Goal: Task Accomplishment & Management: Manage account settings

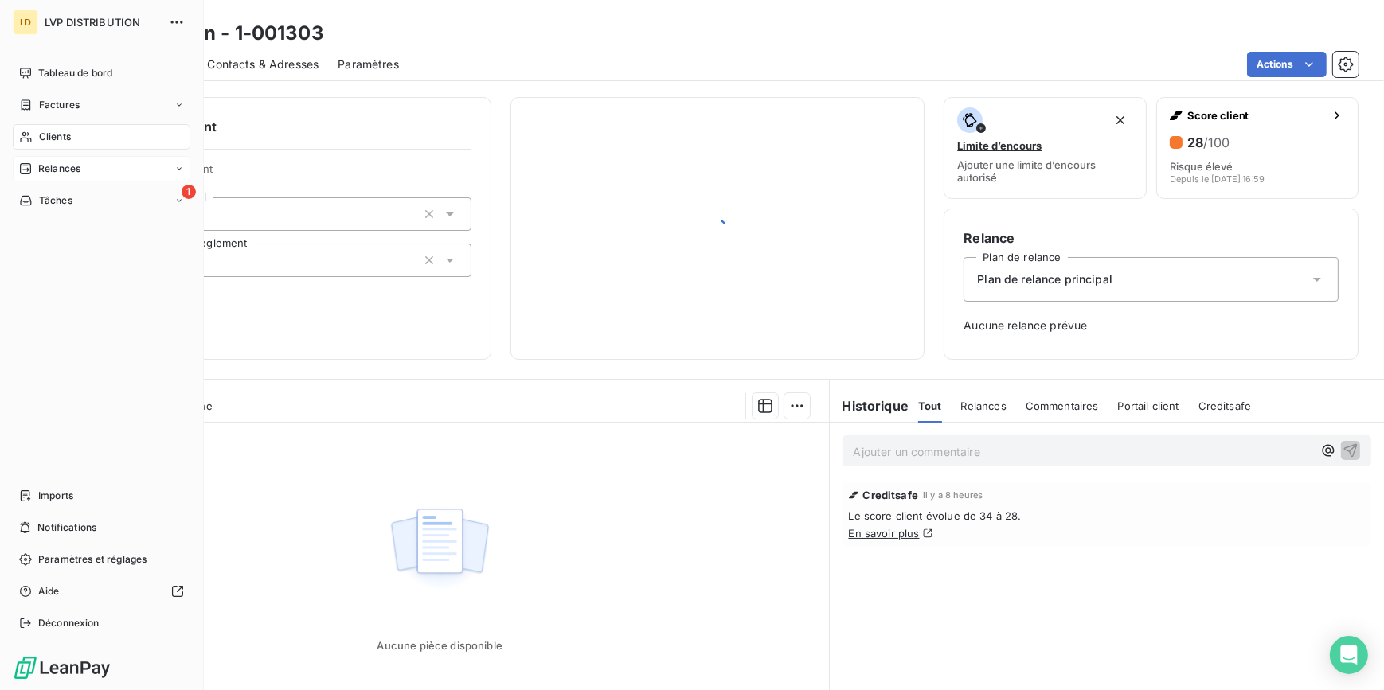
click at [37, 159] on div "Relances" at bounding box center [102, 168] width 178 height 25
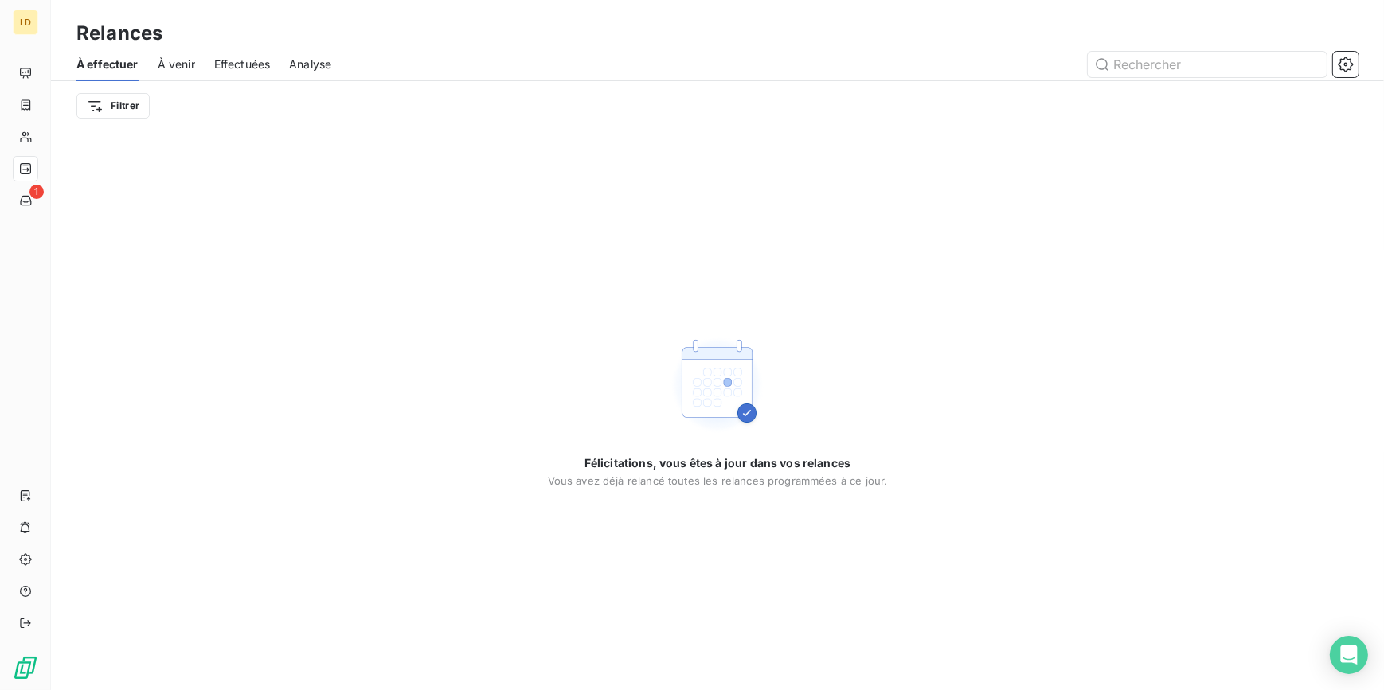
click at [176, 64] on span "À venir" at bounding box center [176, 65] width 37 height 16
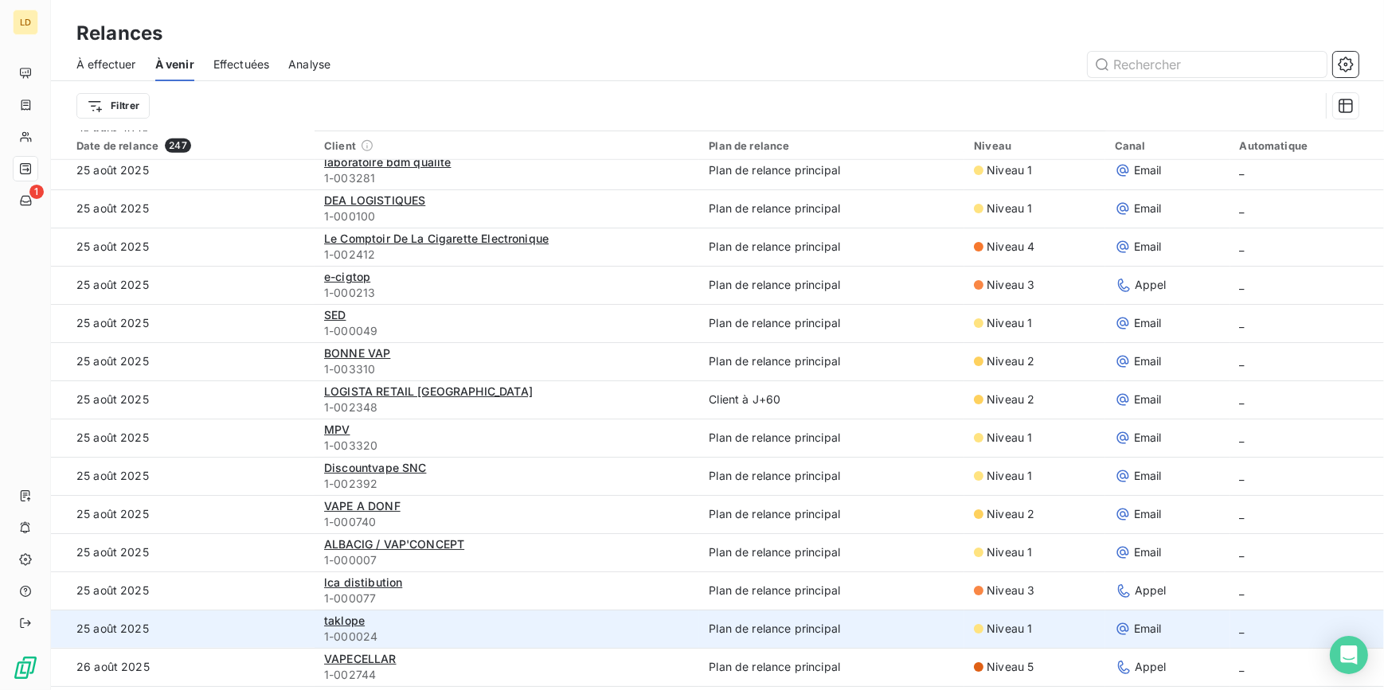
scroll to position [1673, 0]
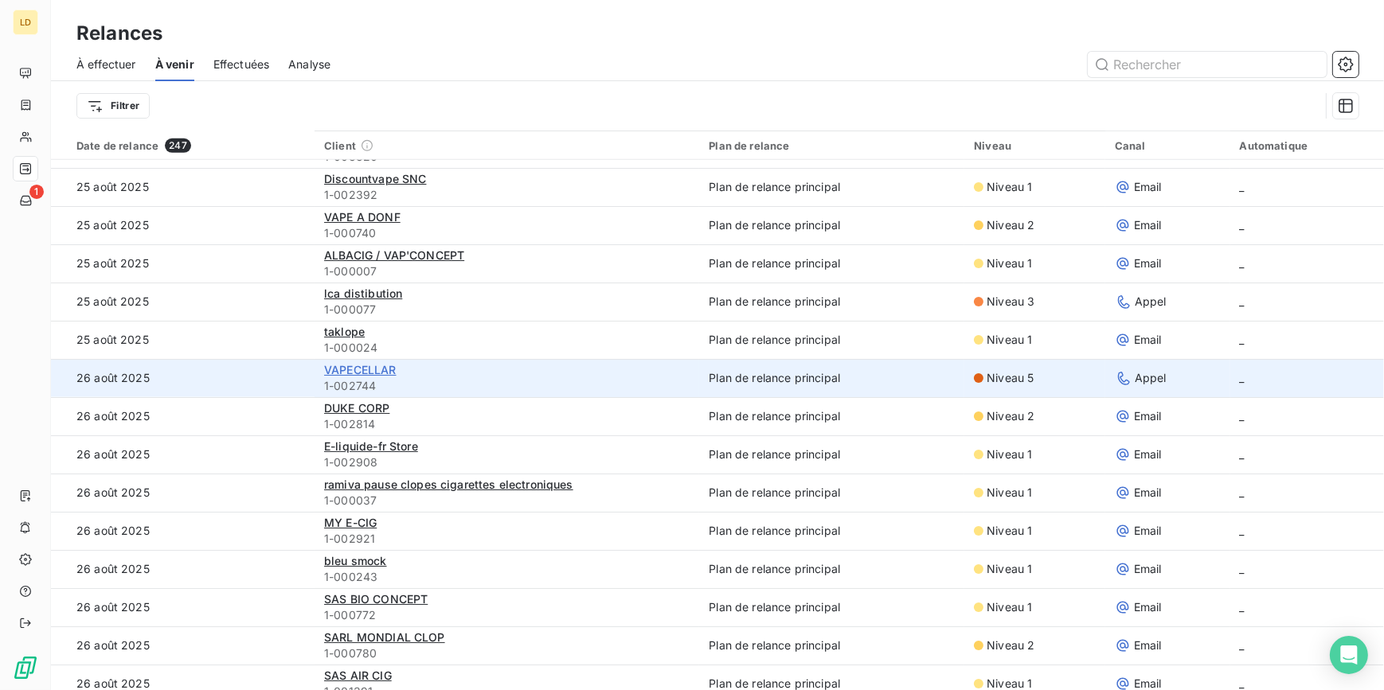
click at [349, 371] on span "VAPECELLAR" at bounding box center [360, 370] width 72 height 14
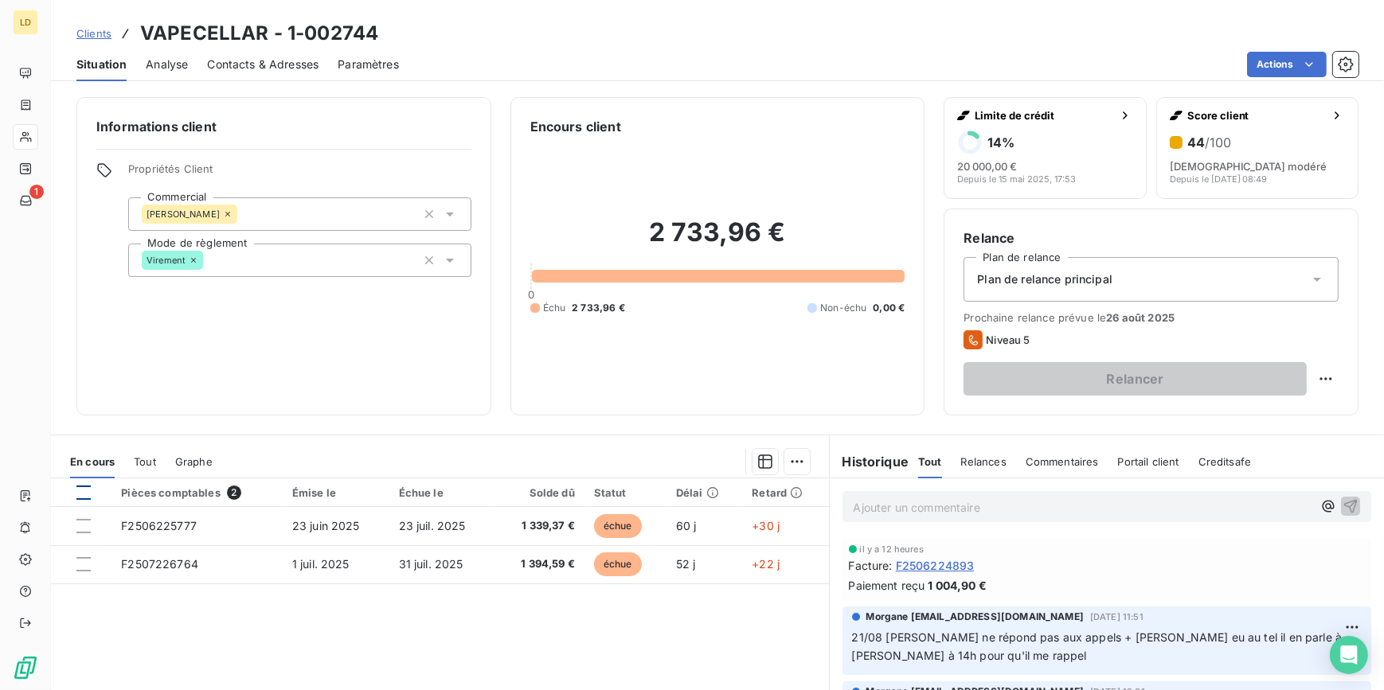
click at [83, 494] on div at bounding box center [83, 493] width 14 height 14
click at [779, 463] on html "LD 1 Clients VAPECELLAR - 1-002744 Situation Analyse Contacts & Adresses Paramè…" at bounding box center [692, 345] width 1384 height 690
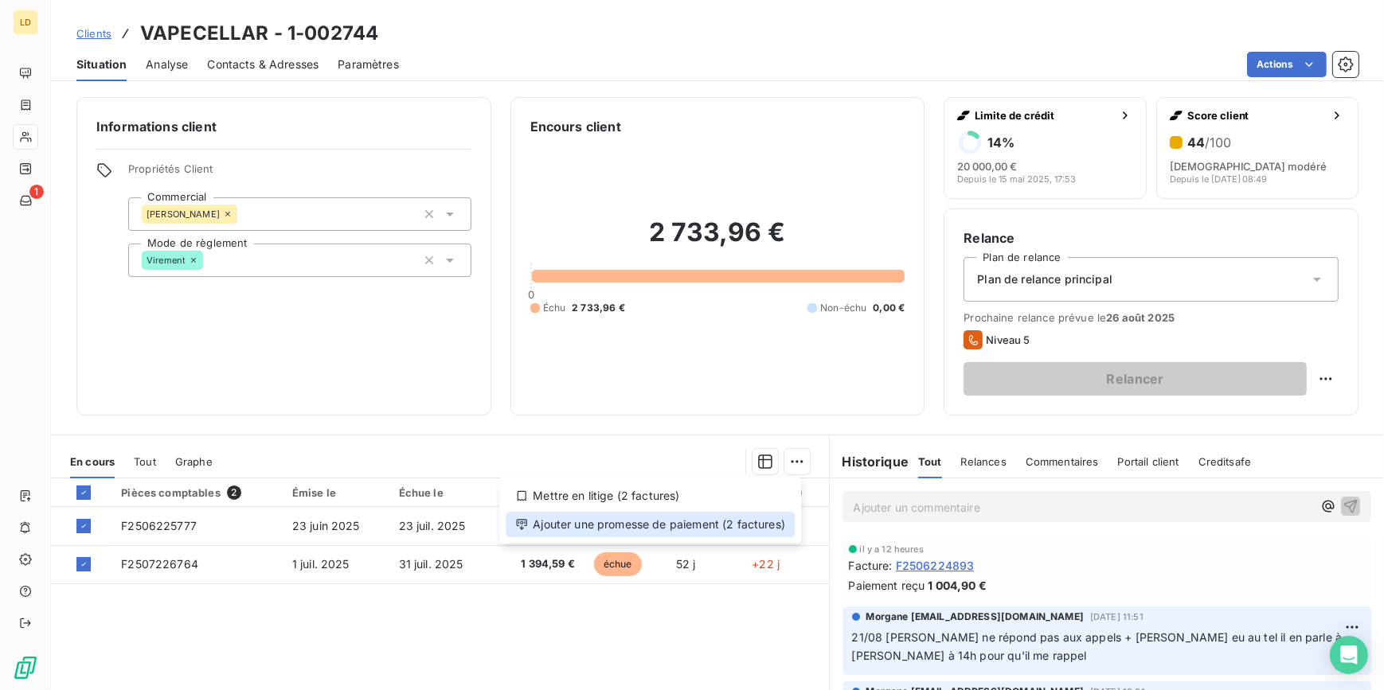
click at [750, 515] on div "Ajouter une promesse de paiement (2 factures)" at bounding box center [650, 524] width 289 height 25
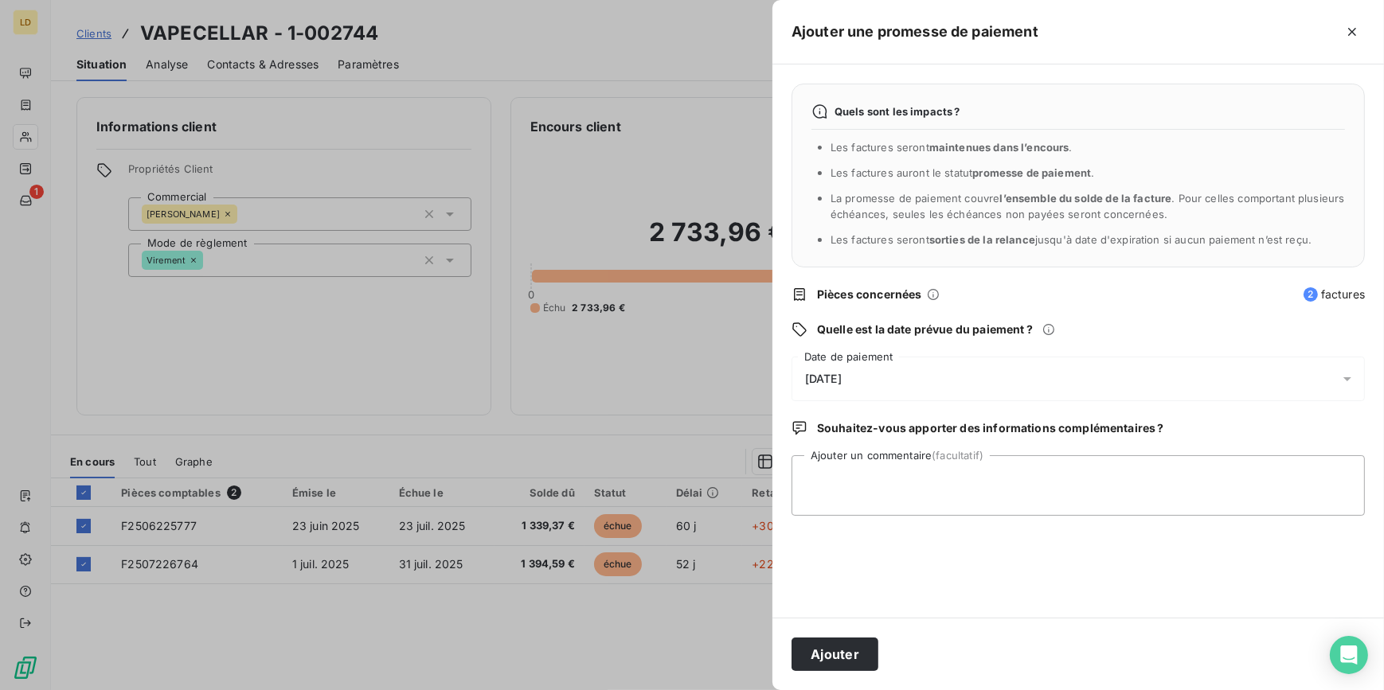
click at [849, 369] on div "[DATE]" at bounding box center [1077, 379] width 573 height 45
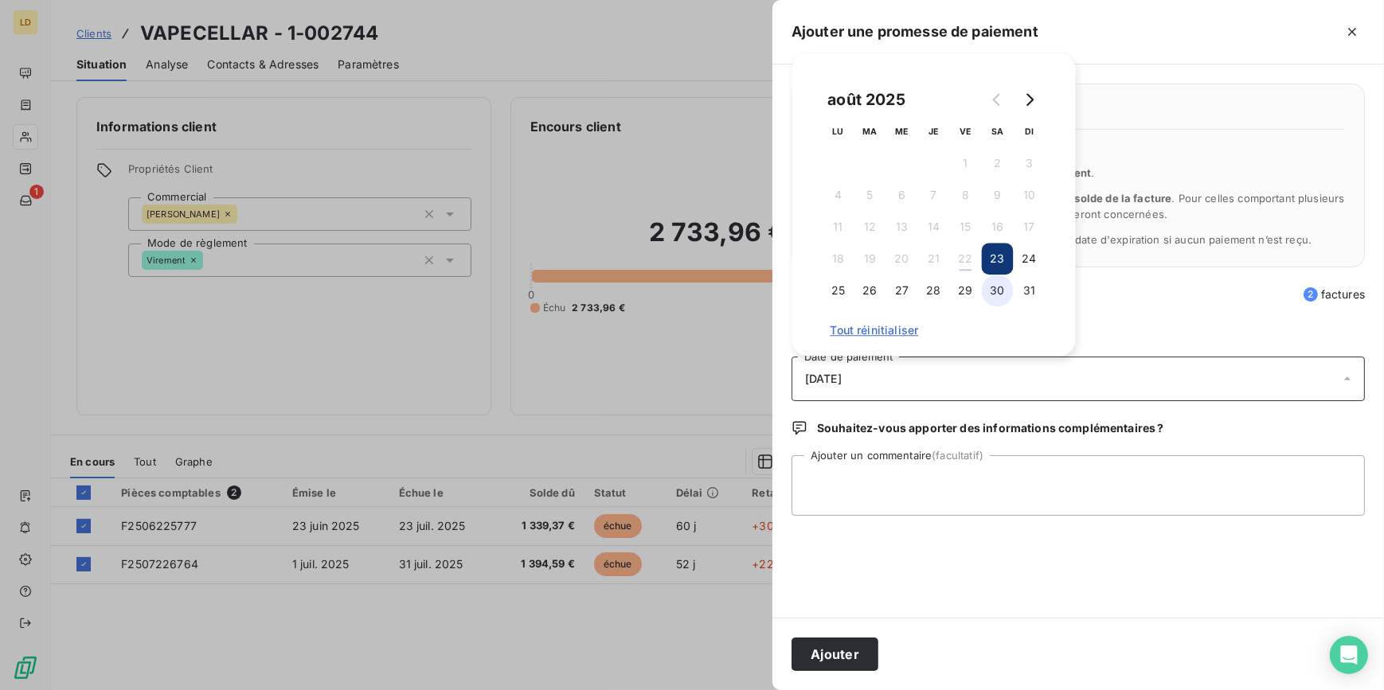
click at [988, 295] on button "30" at bounding box center [998, 291] width 32 height 32
click at [876, 496] on textarea "Ajouter un commentaire (facultatif)" at bounding box center [1077, 485] width 573 height 61
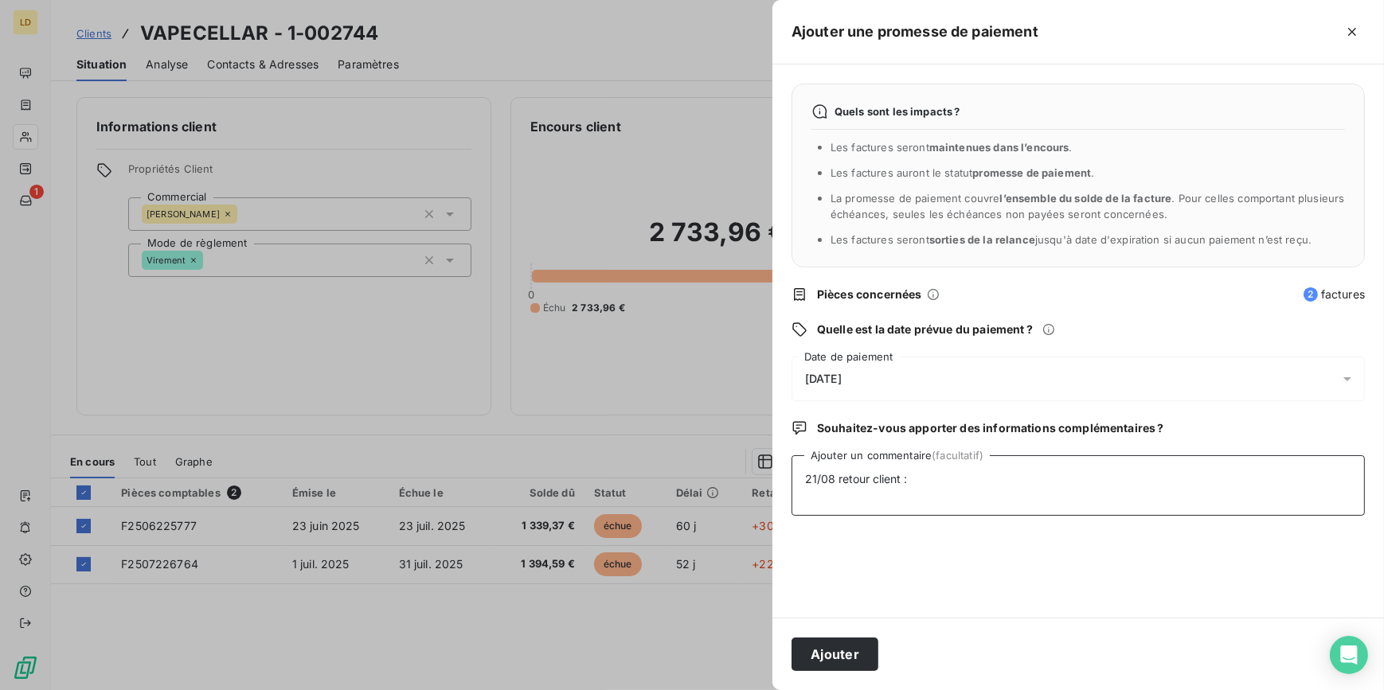
click at [996, 485] on textarea "21/08 retour client :" at bounding box center [1077, 485] width 573 height 61
paste textarea "Désolé pour mon retour tardif, je rentre de congés et c’est un peu la course. J…"
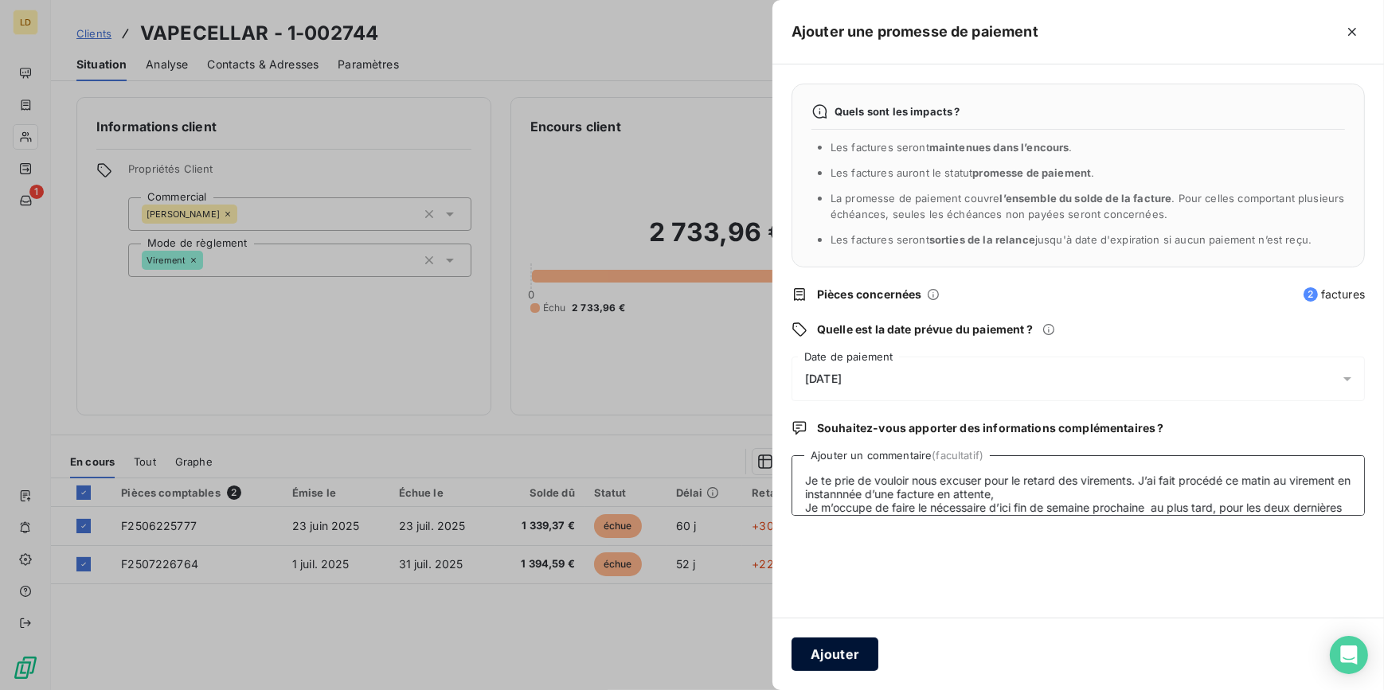
type textarea "21/08 retour client : [PERSON_NAME] pour mon retour tardif, je rentre de congés…"
click at [831, 652] on button "Ajouter" at bounding box center [834, 654] width 87 height 33
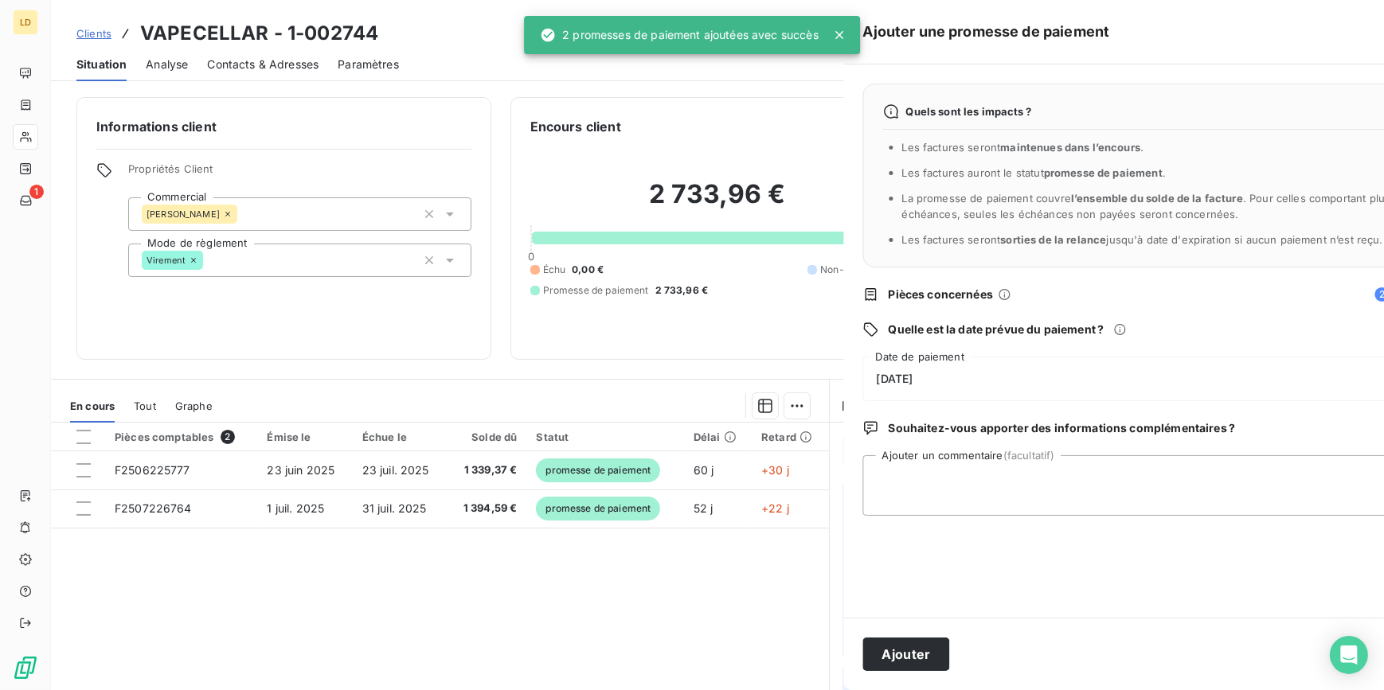
scroll to position [0, 0]
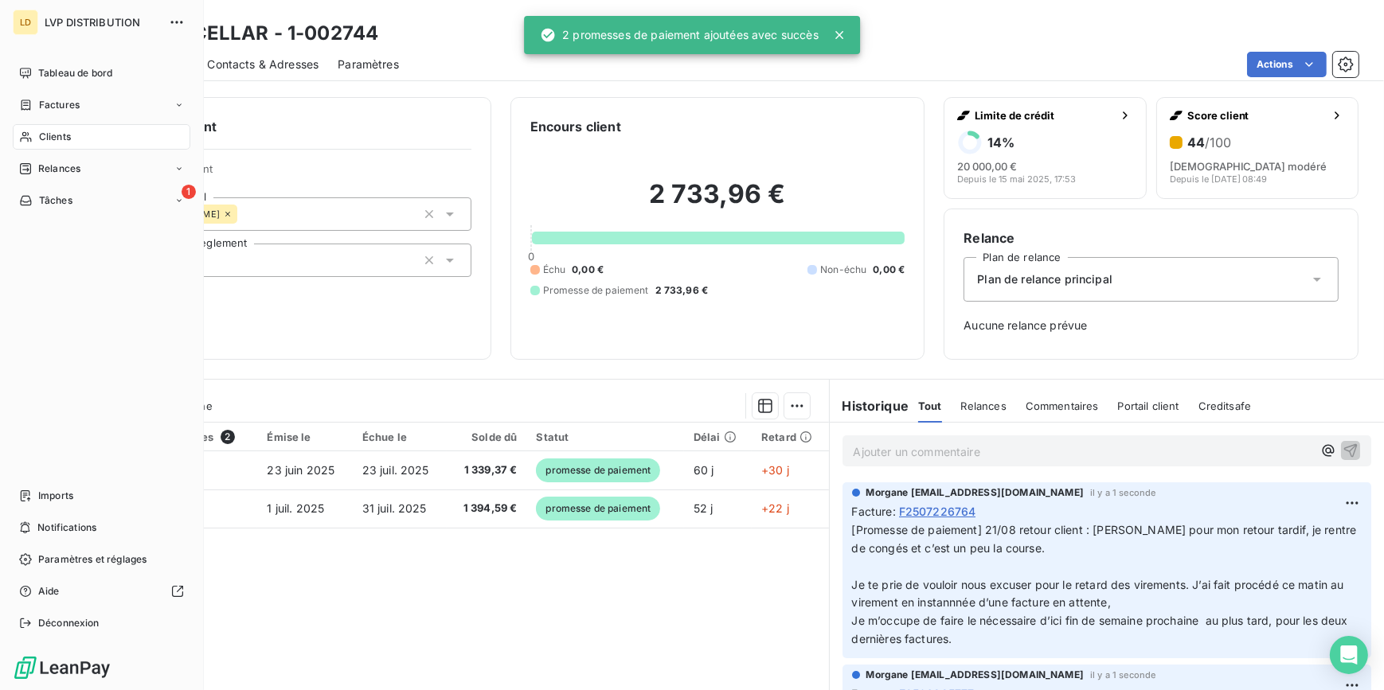
click at [68, 131] on span "Clients" at bounding box center [55, 137] width 32 height 14
